Goal: Book appointment/travel/reservation

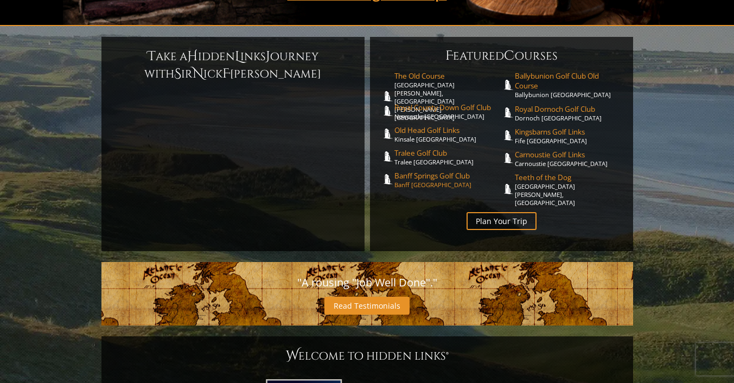
scroll to position [259, 0]
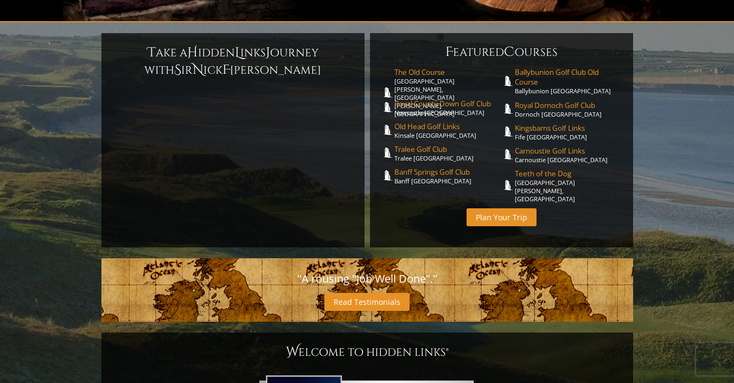
click at [500, 208] on link "Plan Your Trip" at bounding box center [501, 217] width 70 height 18
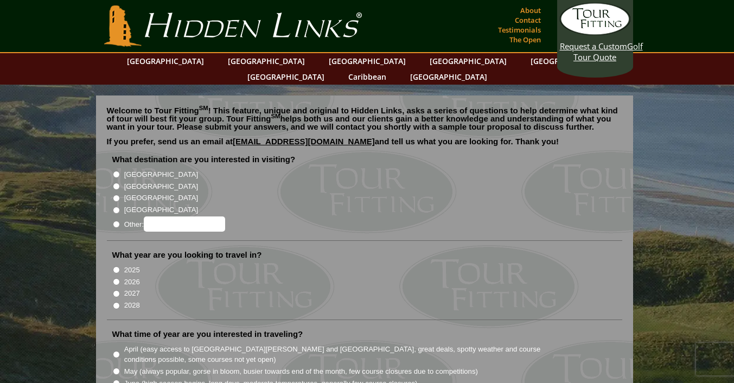
click at [114, 207] on input "[GEOGRAPHIC_DATA]" at bounding box center [116, 210] width 7 height 7
radio input "true"
click at [114, 266] on input "2025" at bounding box center [116, 269] width 7 height 7
radio input "true"
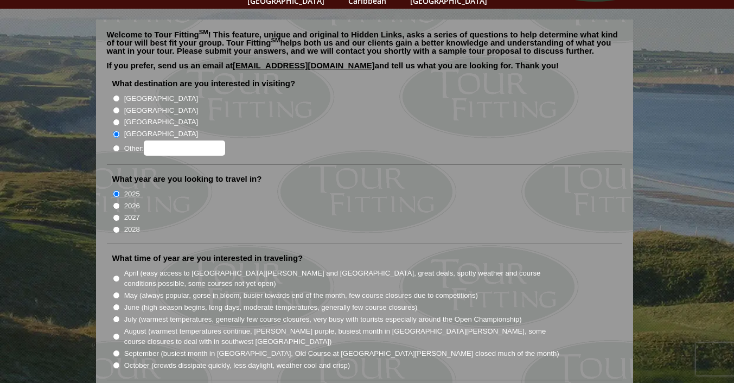
scroll to position [78, 0]
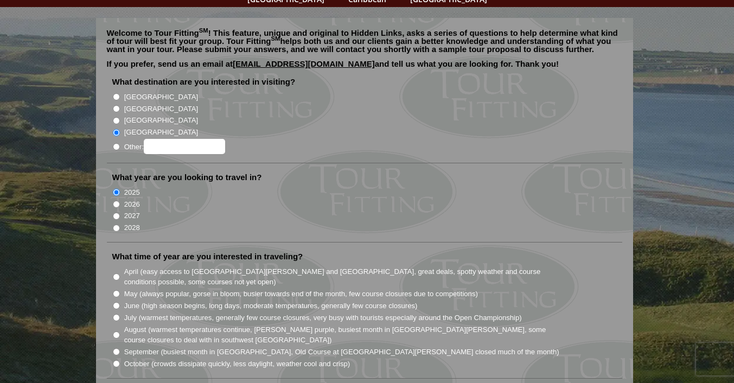
click at [116, 348] on input "September (busiest month in [GEOGRAPHIC_DATA], Old Course at [GEOGRAPHIC_DATA][…" at bounding box center [116, 351] width 7 height 7
radio input "true"
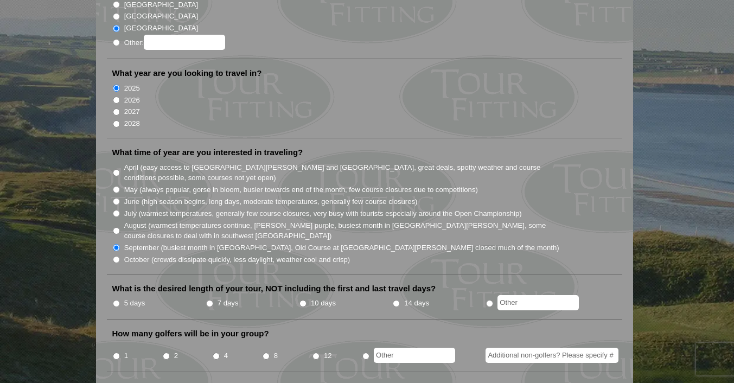
scroll to position [185, 0]
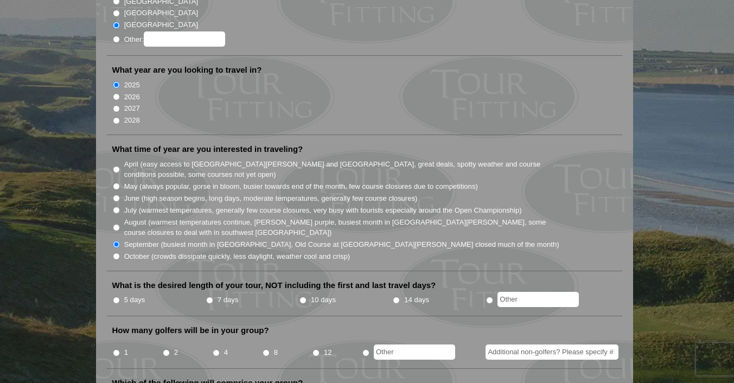
click at [303, 297] on input "10 days" at bounding box center [302, 300] width 7 height 7
radio input "true"
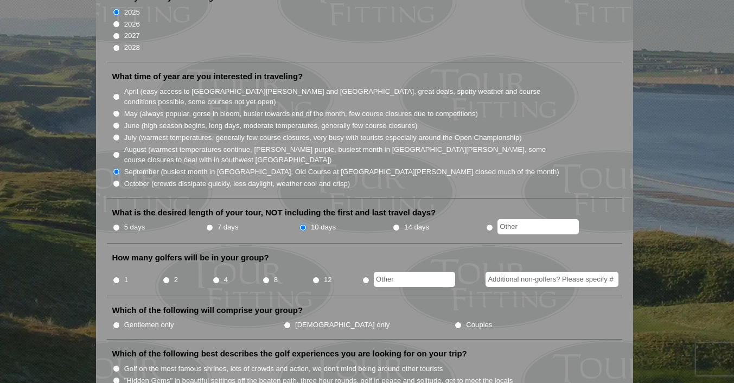
scroll to position [270, 0]
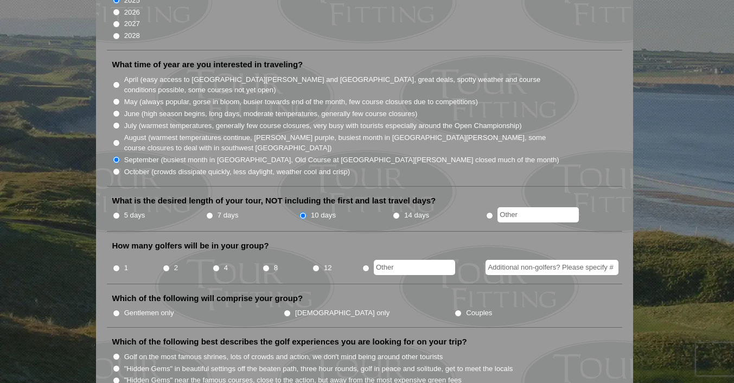
click at [218, 265] on input "4" at bounding box center [216, 268] width 7 height 7
radio input "true"
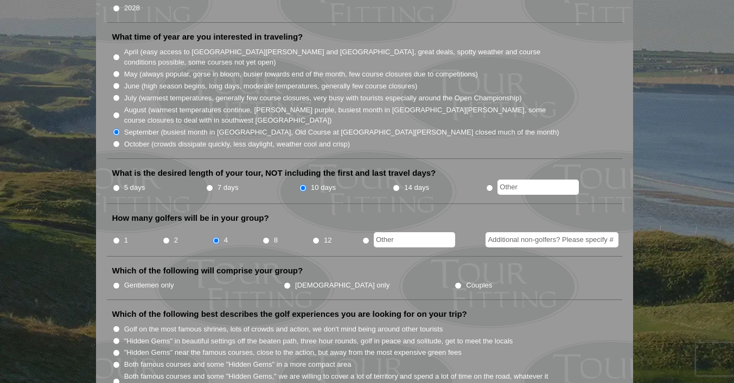
scroll to position [315, 0]
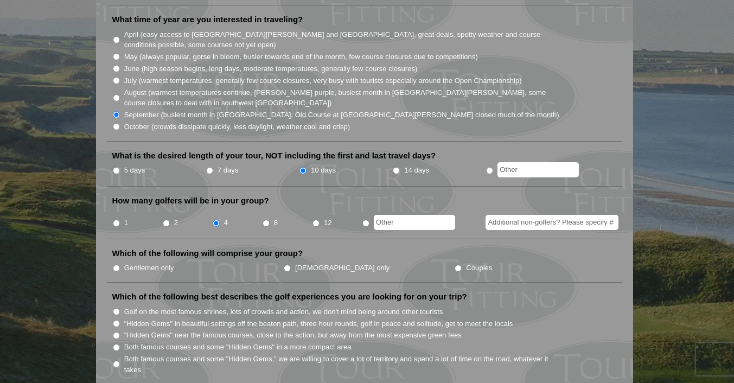
click at [116, 265] on input "Gentlemen only" at bounding box center [116, 268] width 7 height 7
radio input "true"
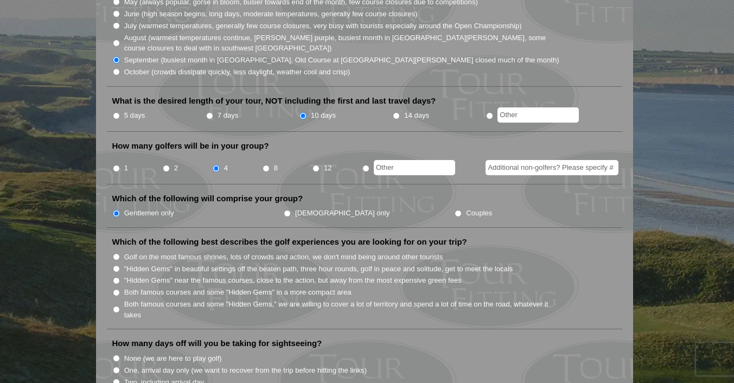
scroll to position [374, 0]
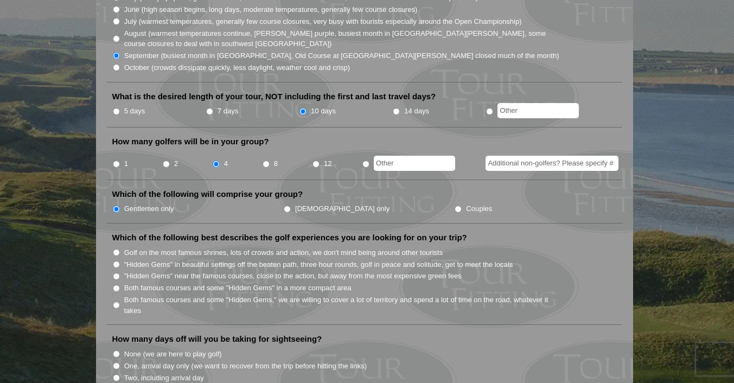
click at [115, 285] on input "Both famous courses and some "Hidden Gems" in a more compact area" at bounding box center [116, 288] width 7 height 7
radio input "true"
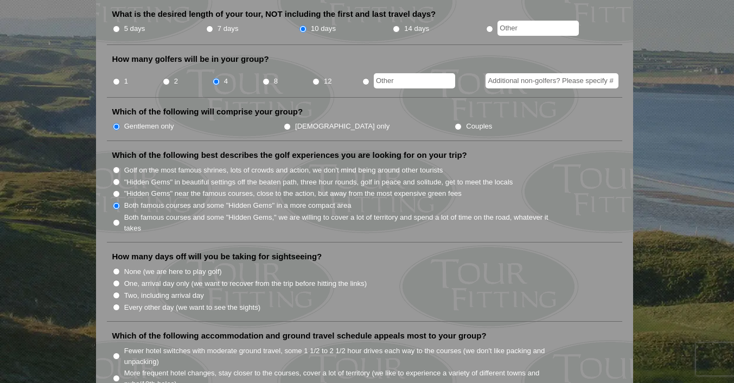
scroll to position [461, 0]
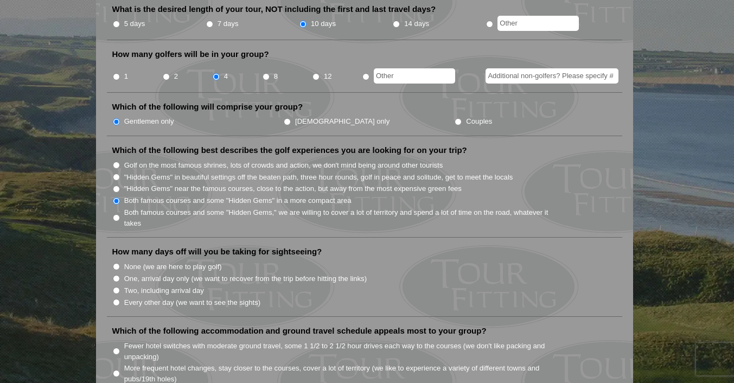
click at [117, 263] on input "None (we are here to play golf)" at bounding box center [116, 266] width 7 height 7
radio input "true"
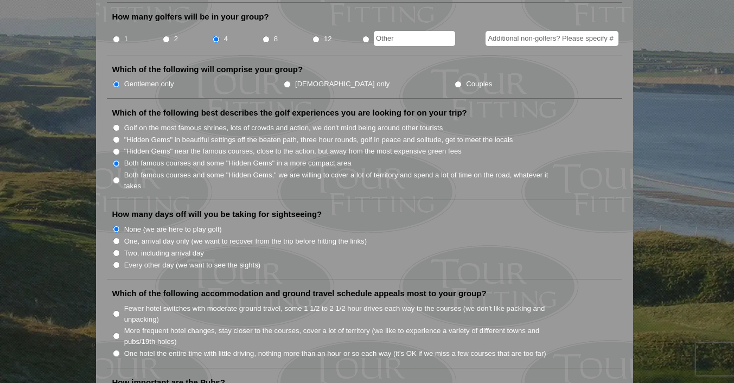
scroll to position [513, 0]
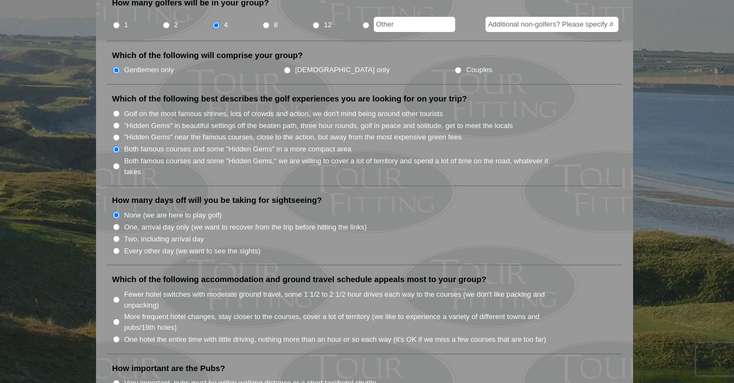
click at [117, 318] on input "More frequent hotel changes, stay closer to the courses, cover a lot of territo…" at bounding box center [116, 321] width 7 height 7
radio input "true"
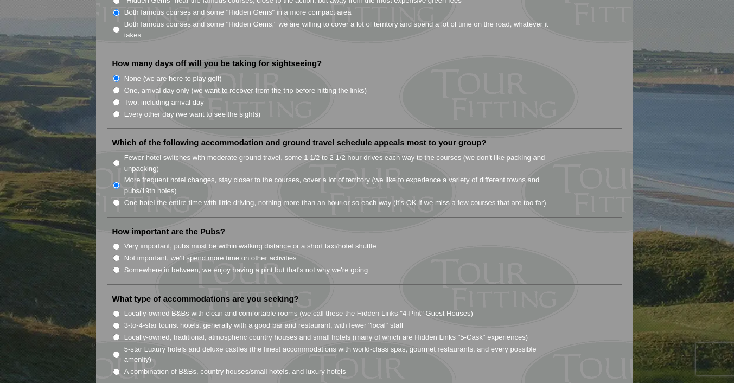
scroll to position [651, 0]
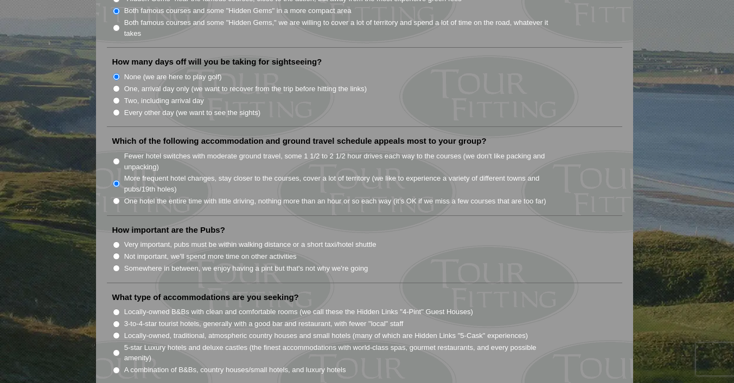
click at [117, 265] on input "Somewhere in between, we enjoy having a pint but that's not why we're going" at bounding box center [116, 268] width 7 height 7
radio input "true"
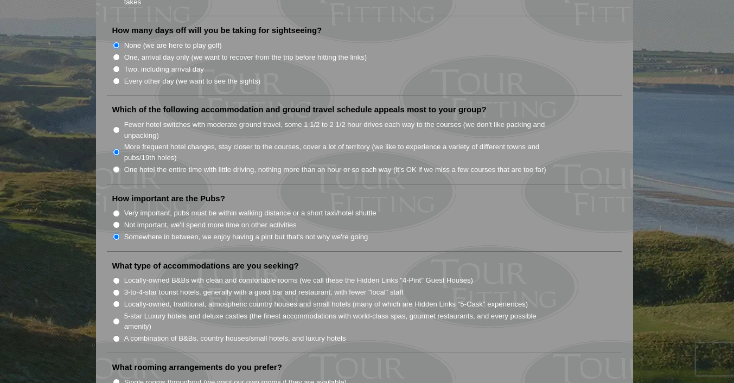
scroll to position [694, 0]
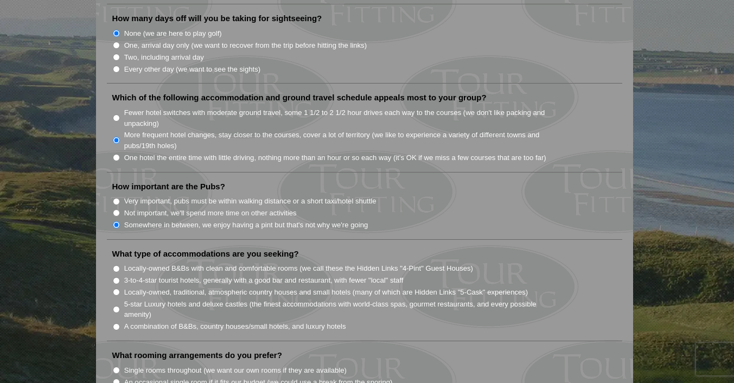
click at [118, 323] on input "A combination of B&Bs, country houses/small hotels, and luxury hotels" at bounding box center [116, 326] width 7 height 7
radio input "true"
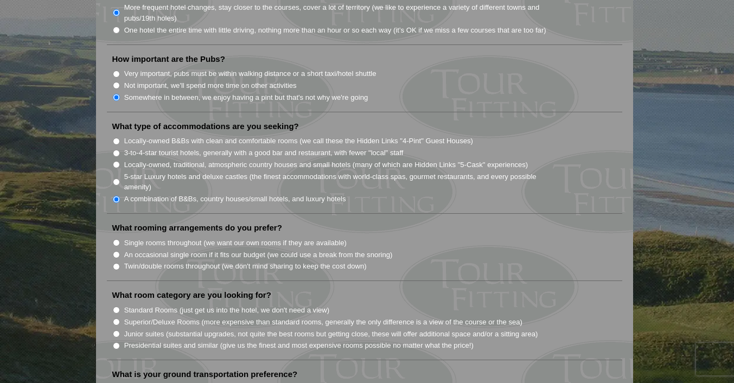
scroll to position [827, 0]
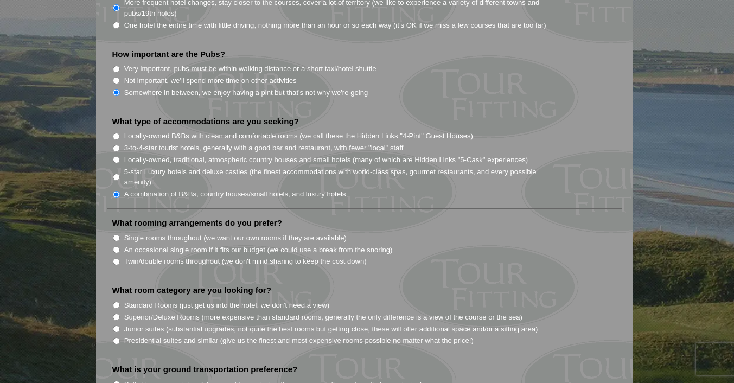
click at [117, 258] on input "Twin/double rooms throughout (we don't mind sharing to keep the cost down)" at bounding box center [116, 261] width 7 height 7
radio input "true"
click at [116, 302] on input "Standard Rooms (just get us into the hotel, we don't need a view)" at bounding box center [116, 305] width 7 height 7
radio input "true"
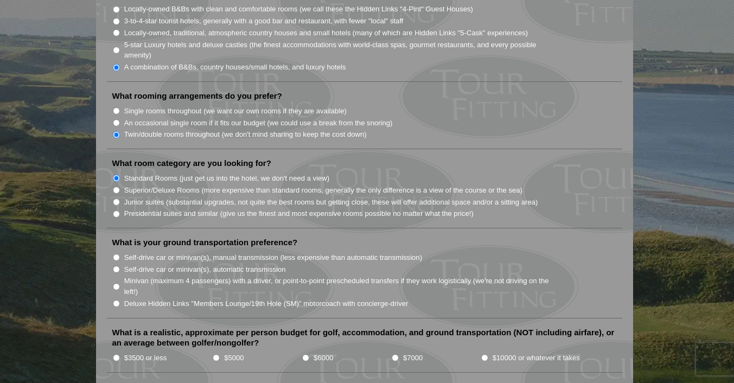
scroll to position [958, 0]
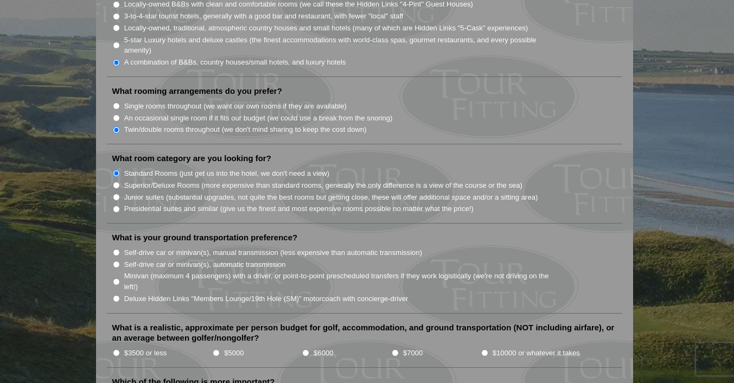
click at [114, 249] on input "Self-drive car or minivan(s), manual transmission (less expensive than automati…" at bounding box center [116, 252] width 7 height 7
radio input "true"
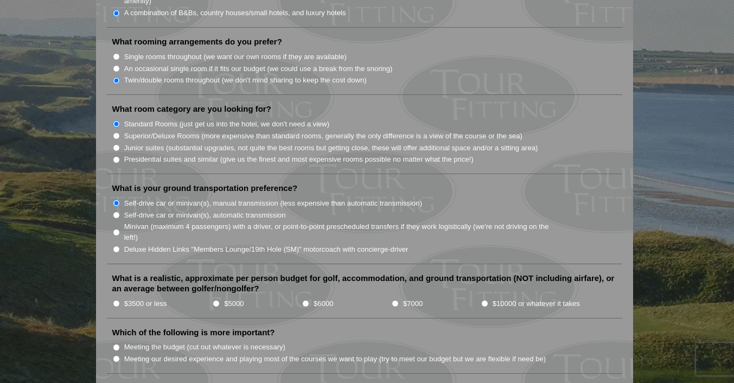
scroll to position [1019, 0]
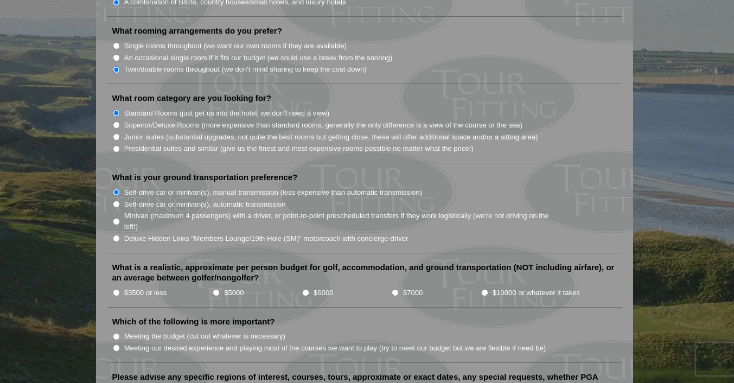
click at [215, 289] on input "$5000" at bounding box center [216, 292] width 7 height 7
radio input "true"
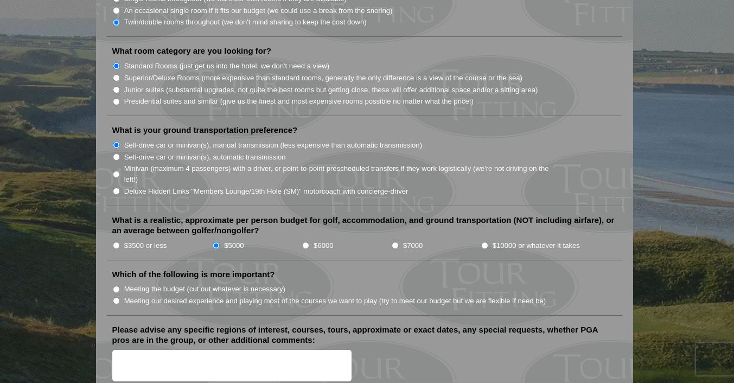
scroll to position [1070, 0]
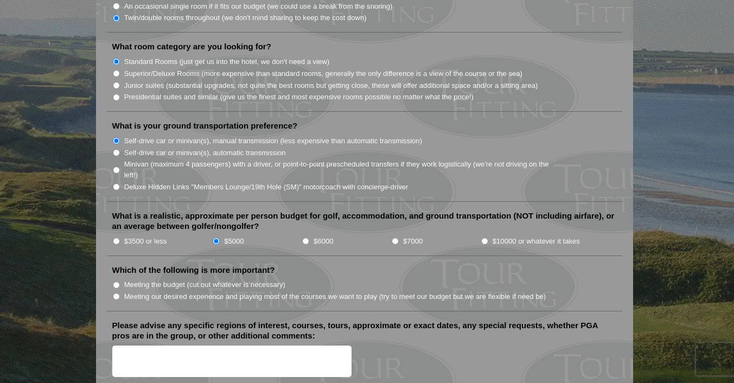
click at [115, 293] on input "Meeting our desired experience and playing most of the courses we want to play …" at bounding box center [116, 296] width 7 height 7
radio input "true"
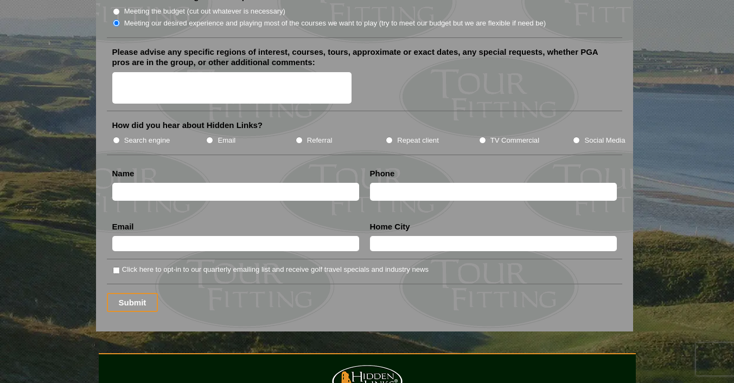
scroll to position [1348, 0]
